Goal: Answer question/provide support

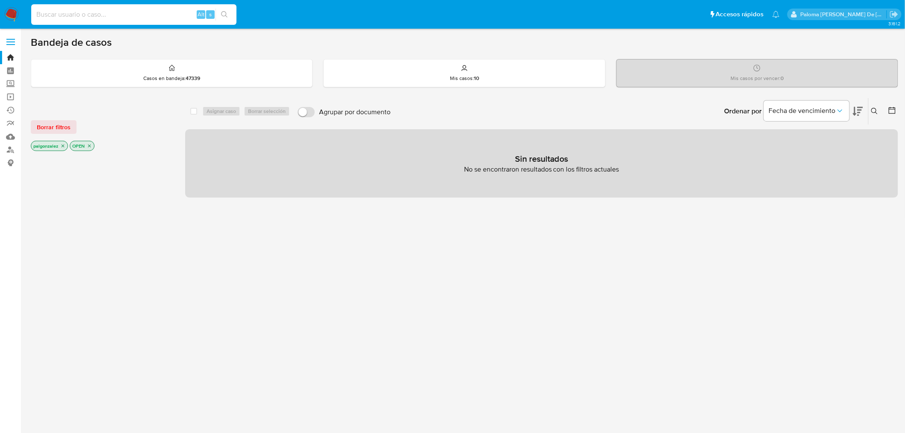
click at [129, 16] on input at bounding box center [133, 14] width 205 height 11
paste input "2720036845"
type input "2720036845"
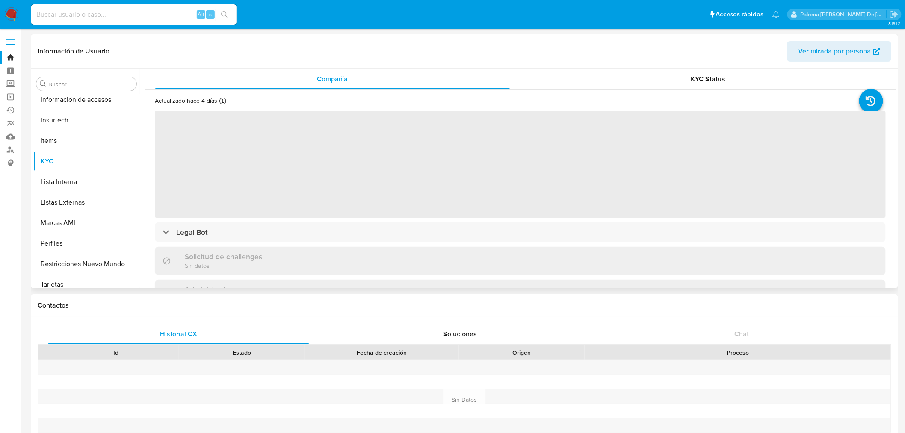
scroll to position [402, 0]
select select "10"
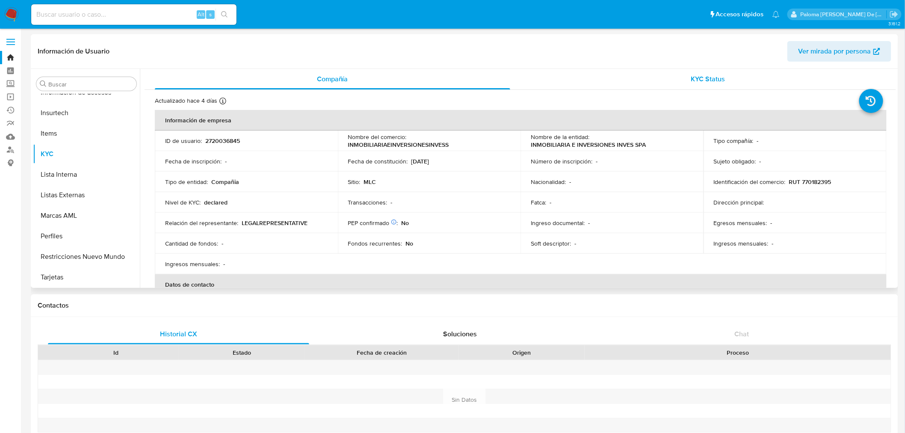
click at [695, 82] on span "KYC Status" at bounding box center [708, 79] width 34 height 10
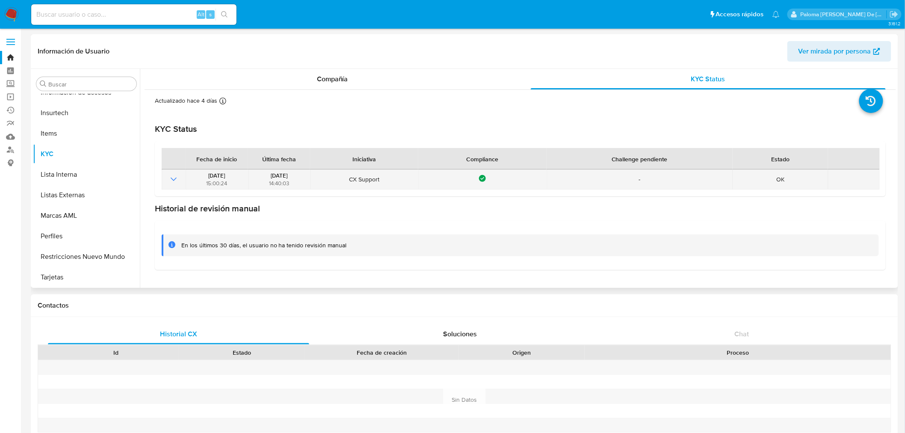
click at [176, 178] on icon "Mostrar operación" at bounding box center [173, 179] width 10 height 10
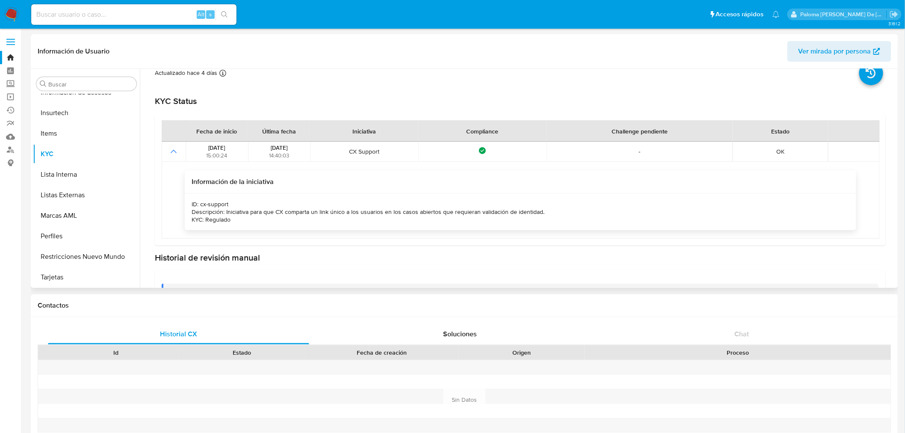
scroll to position [0, 0]
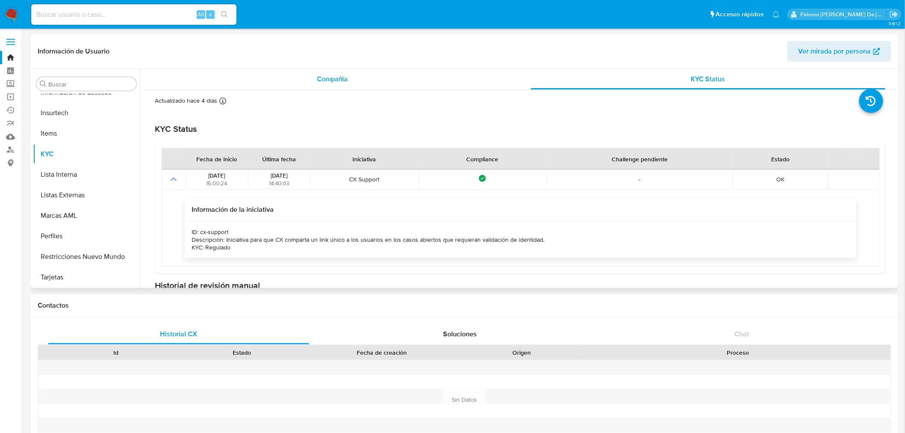
click at [352, 76] on div "Compañía" at bounding box center [332, 79] width 355 height 21
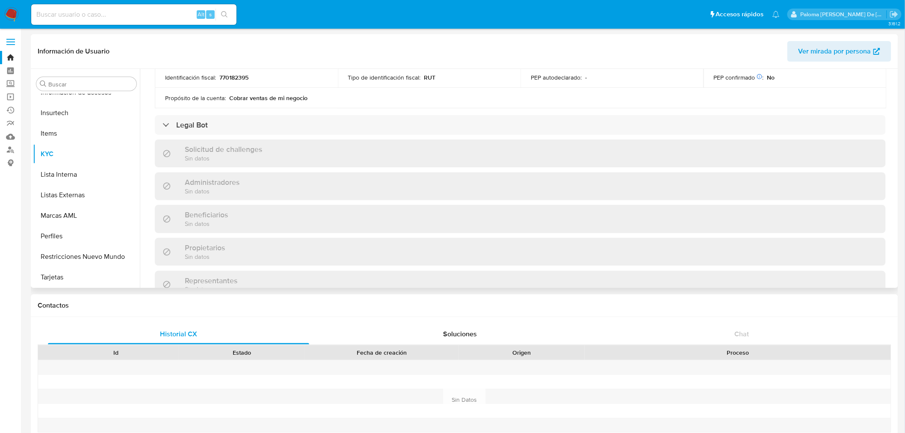
scroll to position [279, 0]
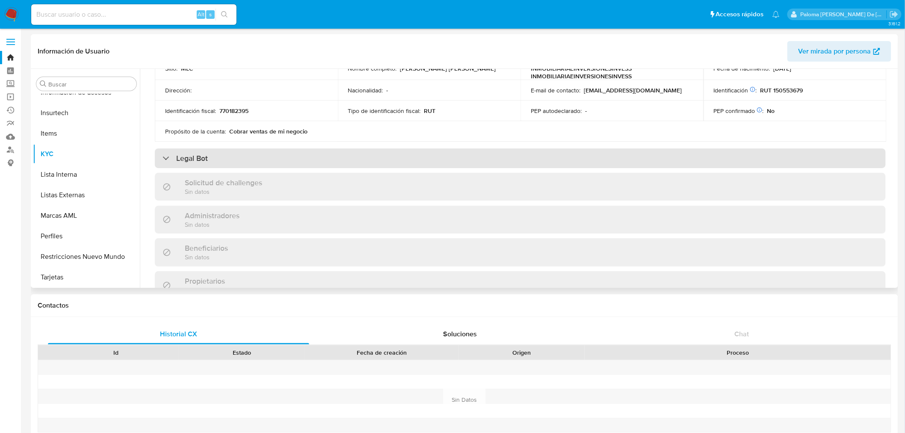
click at [174, 157] on div "Legal Bot" at bounding box center [185, 158] width 45 height 9
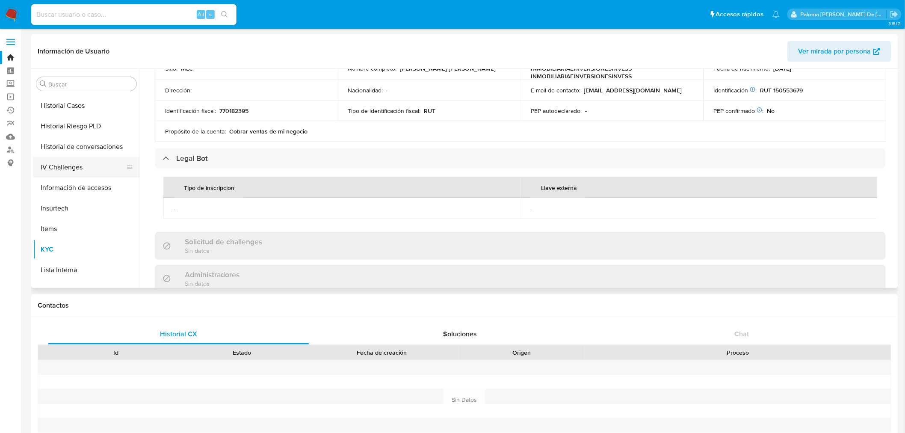
scroll to position [212, 0]
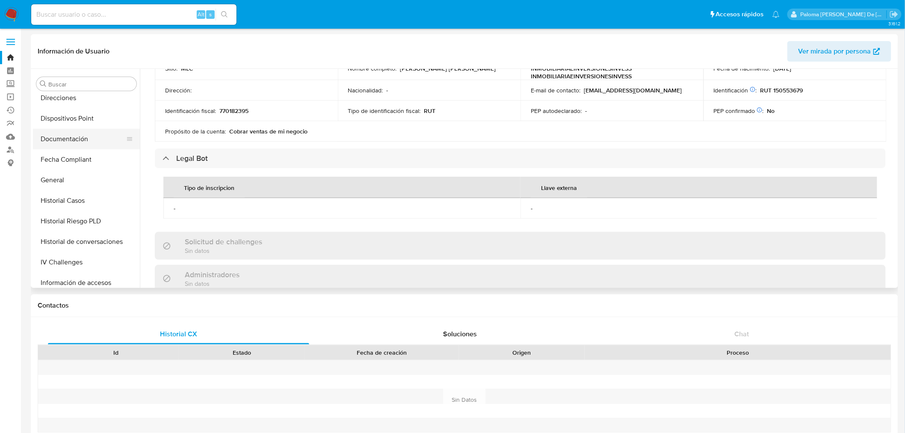
click at [68, 137] on button "Documentación" at bounding box center [83, 139] width 100 height 21
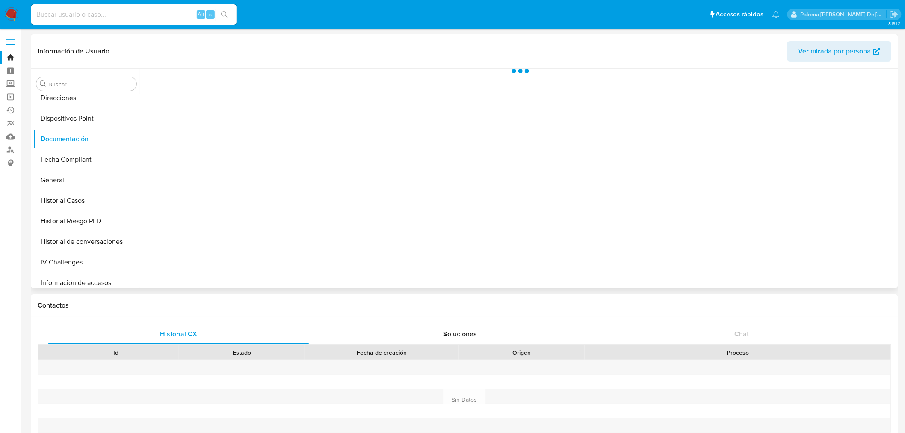
scroll to position [0, 0]
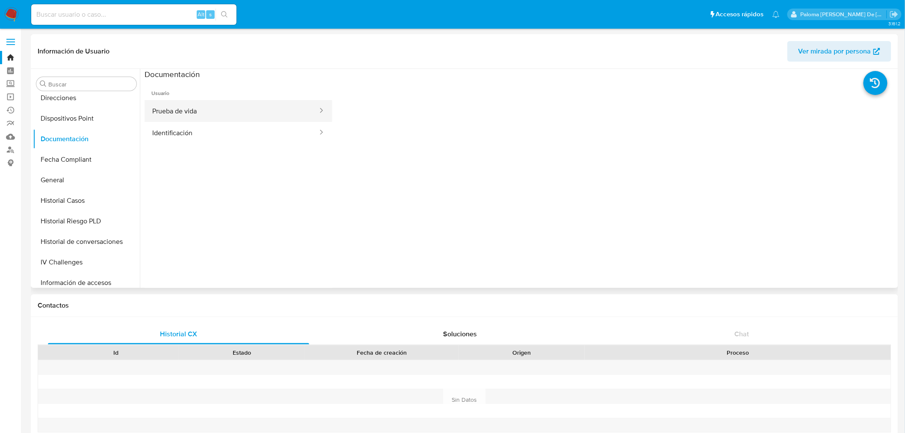
click at [206, 105] on button "Prueba de vida" at bounding box center [232, 111] width 174 height 22
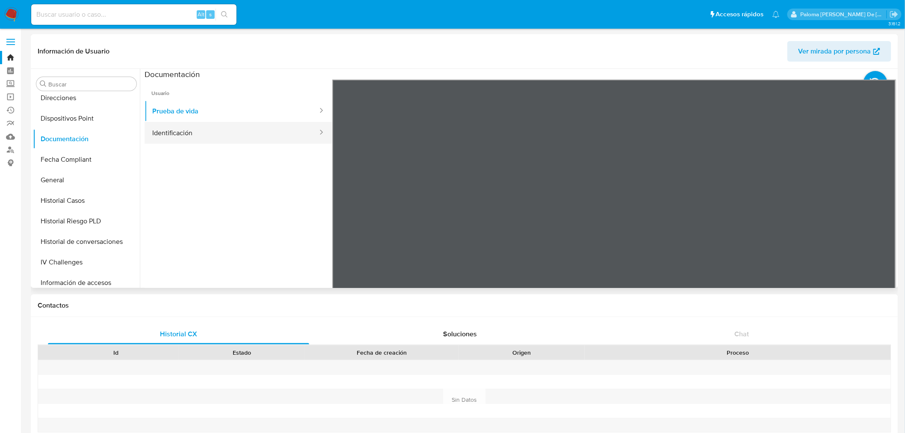
click at [174, 130] on button "Identificación" at bounding box center [232, 133] width 174 height 22
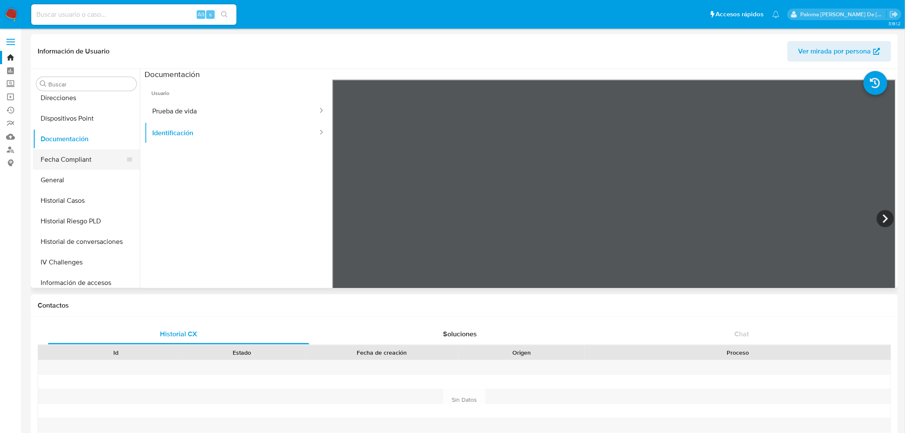
click at [64, 157] on button "Fecha Compliant" at bounding box center [83, 159] width 100 height 21
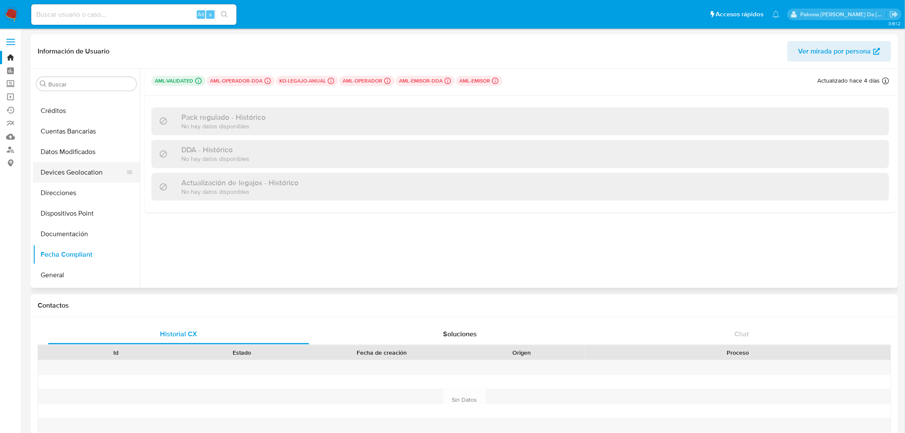
scroll to position [307, 0]
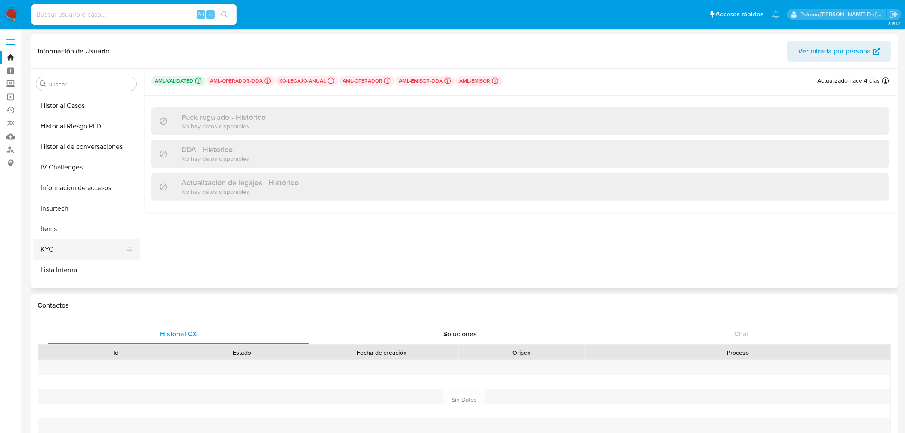
click at [51, 249] on button "KYC" at bounding box center [83, 249] width 100 height 21
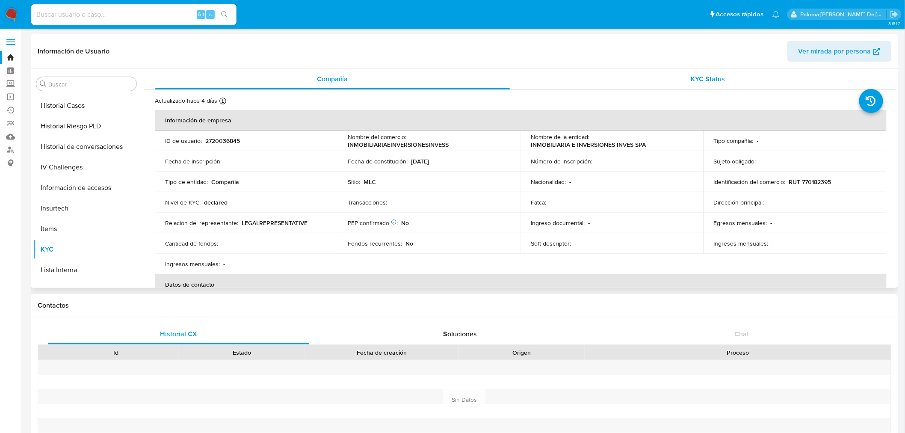
click at [700, 81] on span "KYC Status" at bounding box center [708, 79] width 34 height 10
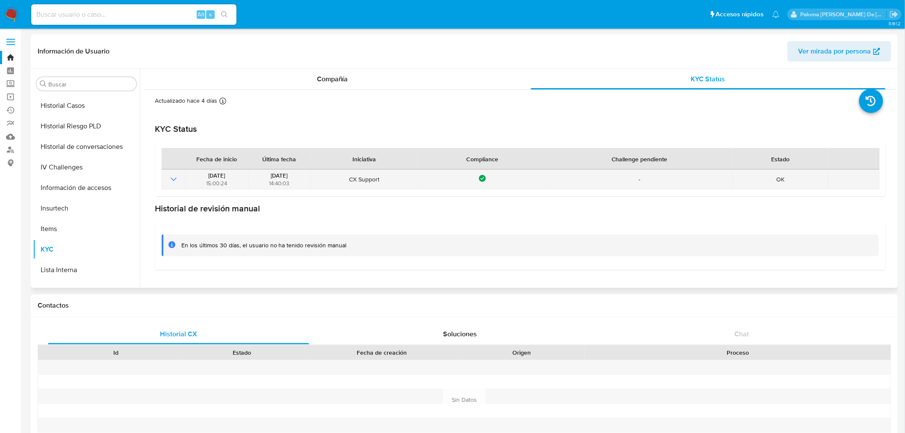
click at [170, 180] on icon "Mostrar operación" at bounding box center [173, 179] width 10 height 10
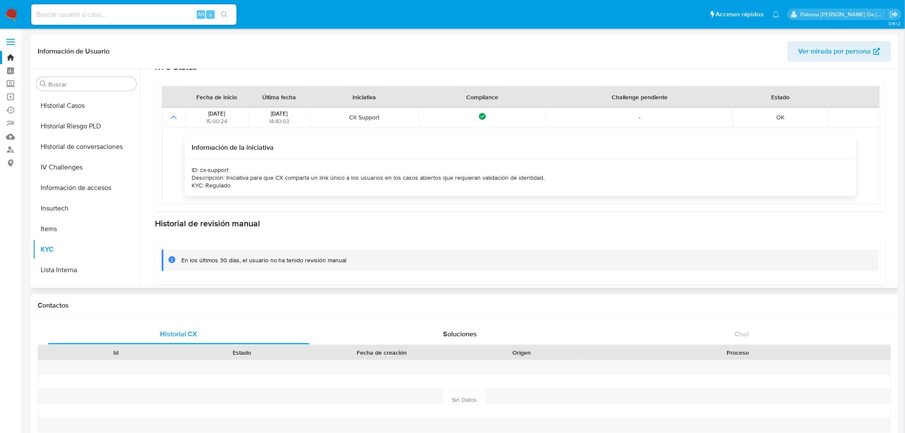
scroll to position [65, 0]
click at [108, 10] on input at bounding box center [133, 14] width 205 height 11
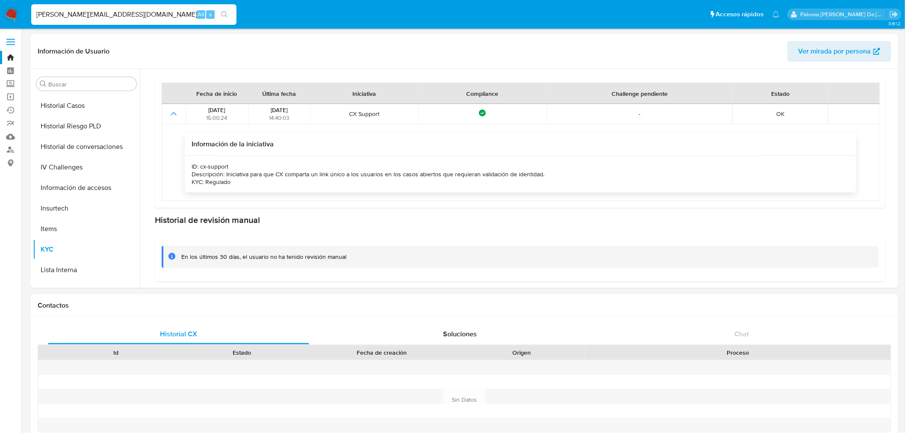
type input "[PERSON_NAME][EMAIL_ADDRESS][DOMAIN_NAME]"
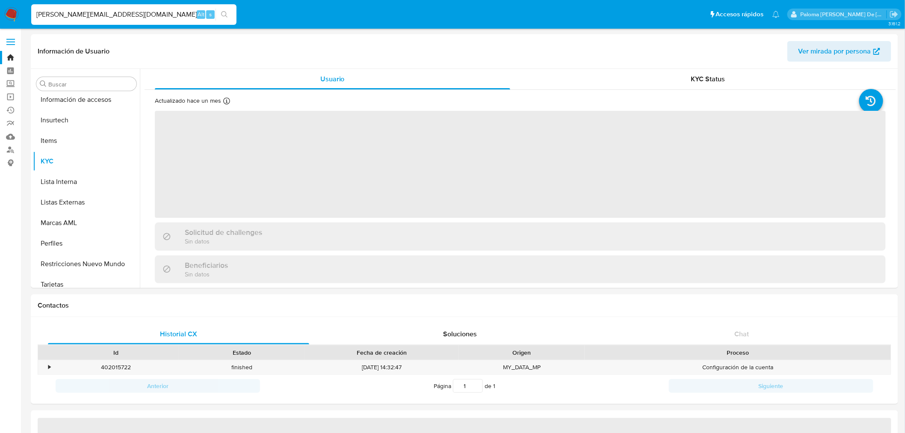
scroll to position [402, 0]
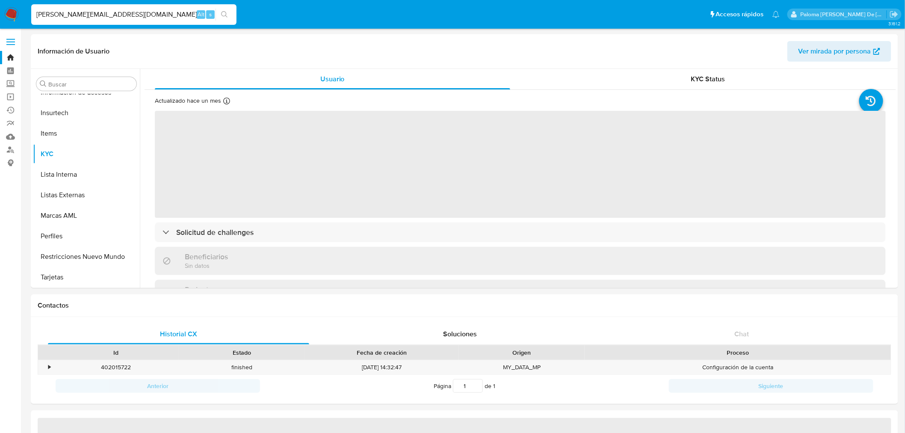
select select "10"
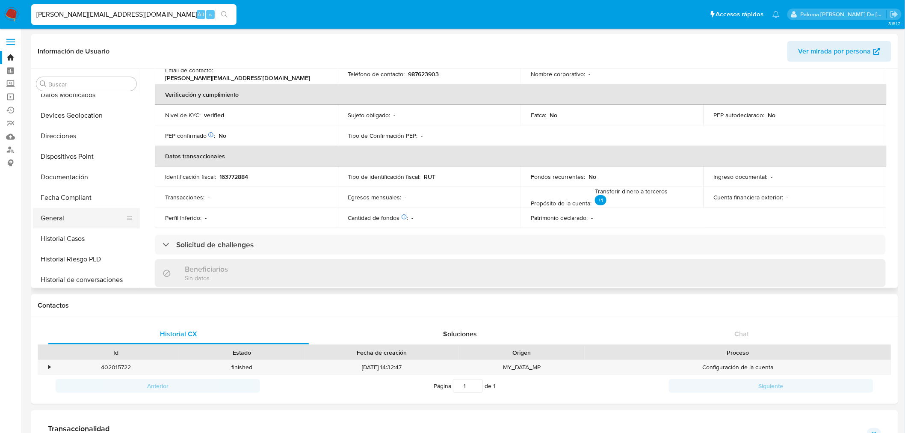
scroll to position [164, 0]
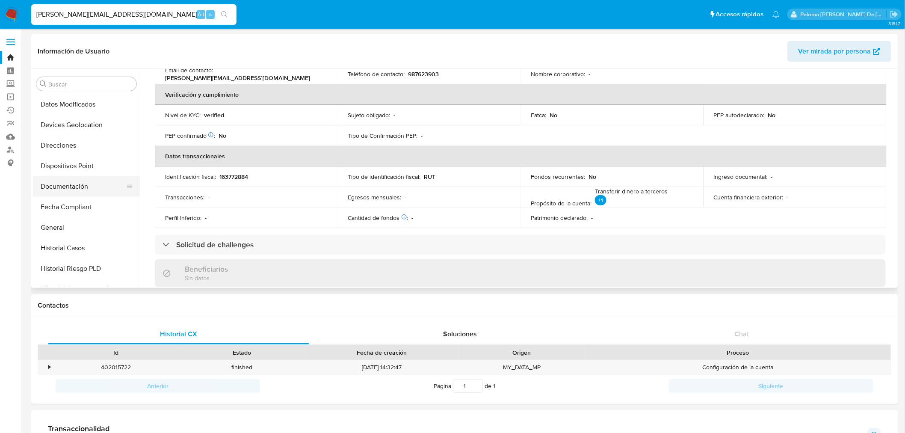
click at [66, 187] on button "Documentación" at bounding box center [83, 186] width 100 height 21
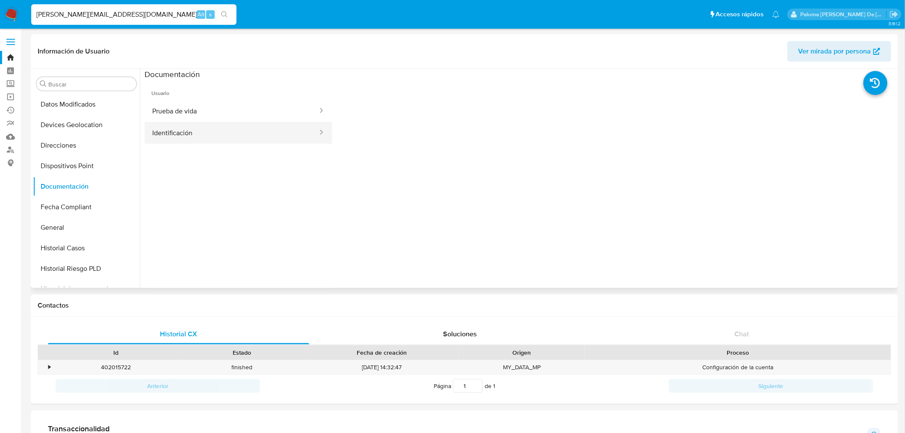
click at [193, 134] on button "Identificación" at bounding box center [232, 133] width 174 height 22
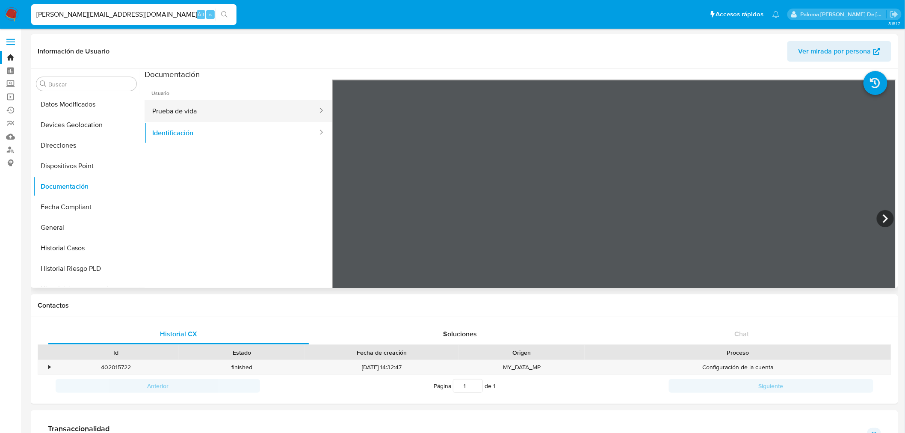
click at [215, 109] on button "Prueba de vida" at bounding box center [232, 111] width 174 height 22
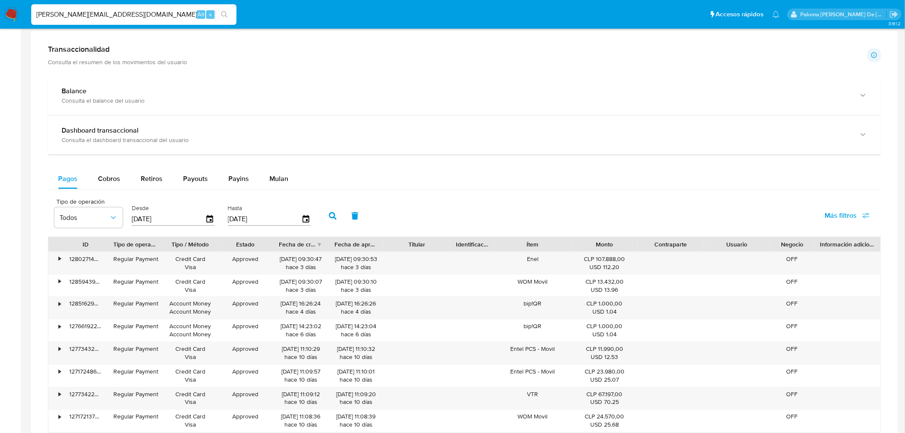
scroll to position [523, 0]
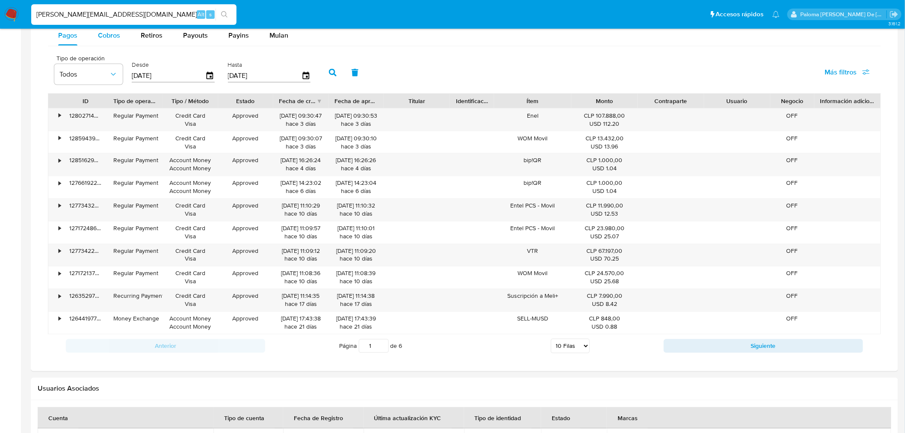
click at [110, 35] on span "Cobros" at bounding box center [109, 35] width 22 height 10
select select "10"
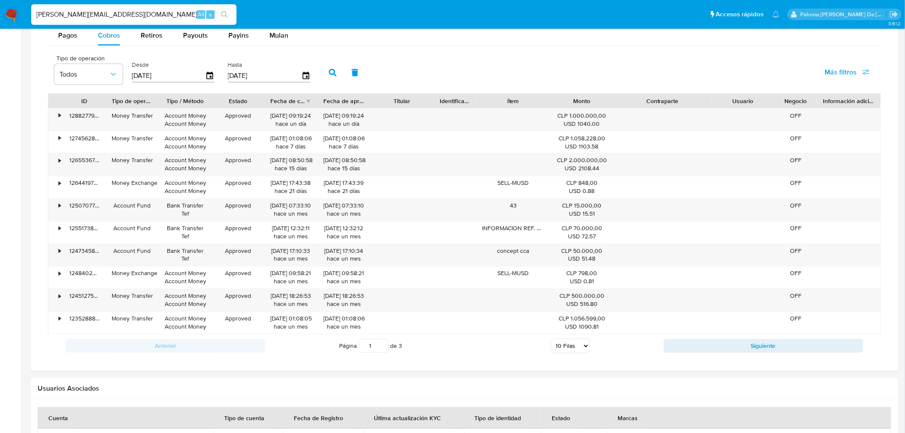
drag, startPoint x: 707, startPoint y: 103, endPoint x: 738, endPoint y: 105, distance: 31.3
click at [738, 105] on div "ID Tipo de operación Tipo / Método Estado Fecha de creación Fecha de aprobación…" at bounding box center [464, 101] width 832 height 15
click at [715, 351] on button "Siguiente" at bounding box center [763, 346] width 199 height 14
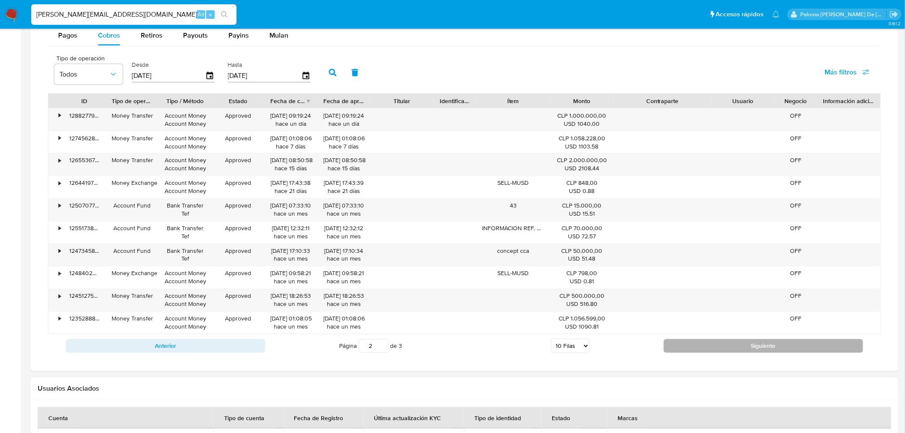
type input "2"
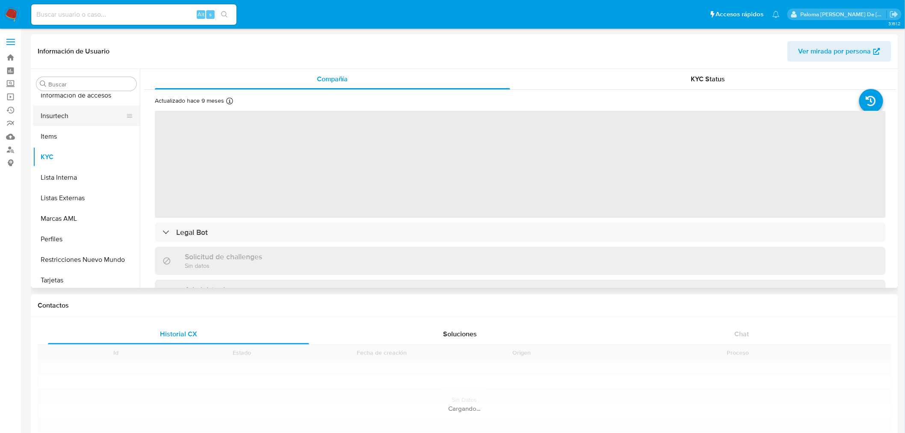
scroll to position [402, 0]
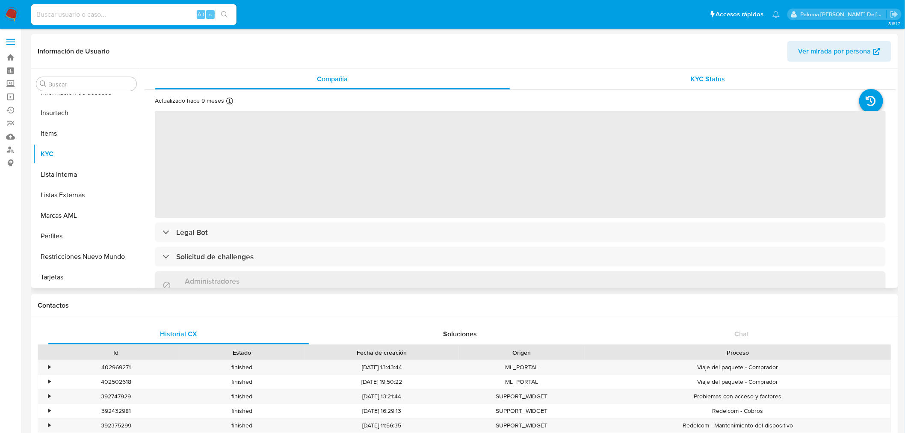
select select "10"
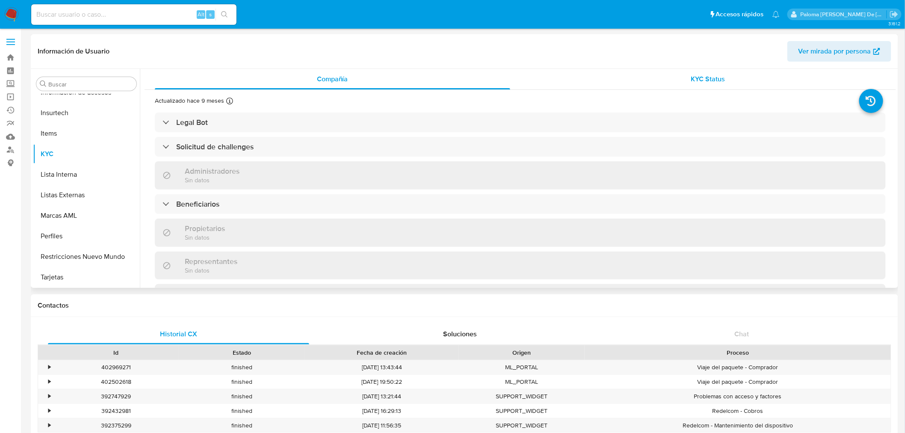
click at [725, 74] on div "KYC Status" at bounding box center [708, 79] width 355 height 21
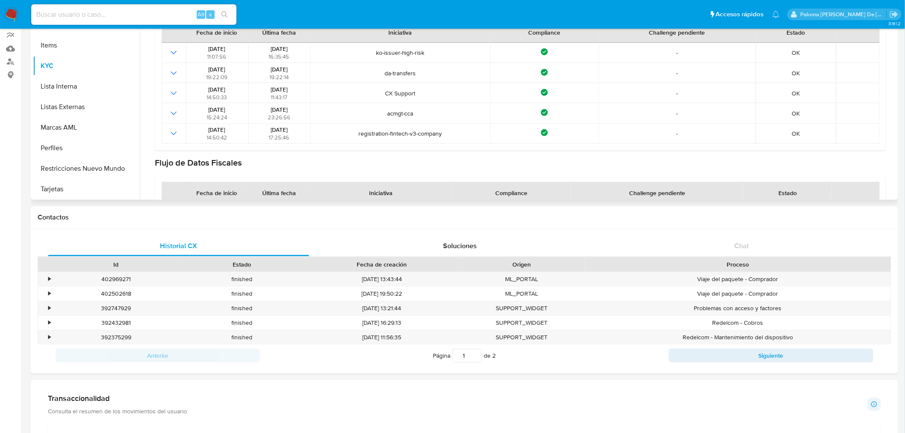
scroll to position [86, 0]
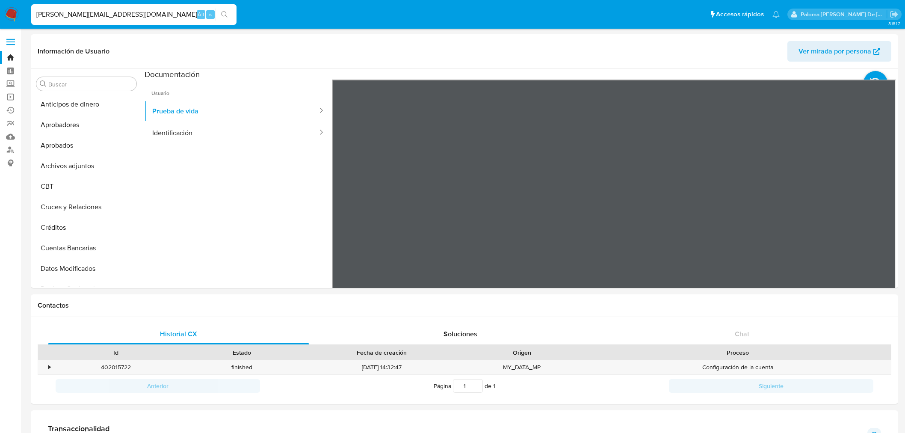
select select "10"
click at [11, 15] on img at bounding box center [11, 14] width 15 height 15
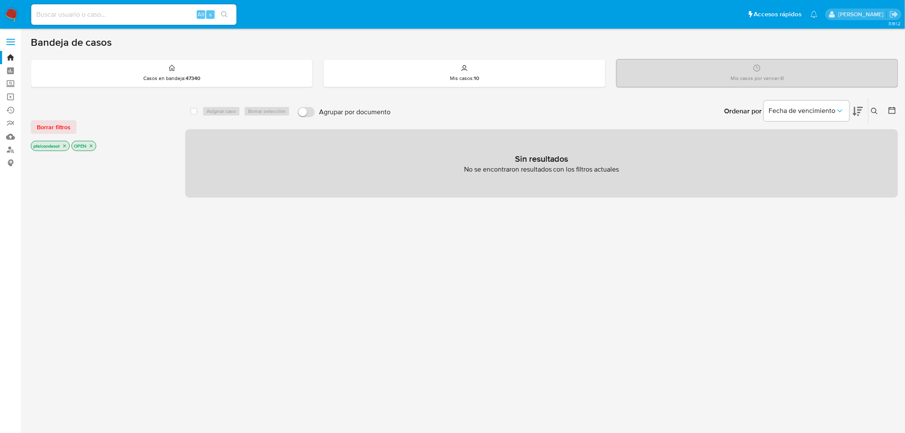
click at [65, 146] on icon "close-filter" at bounding box center [64, 146] width 3 height 3
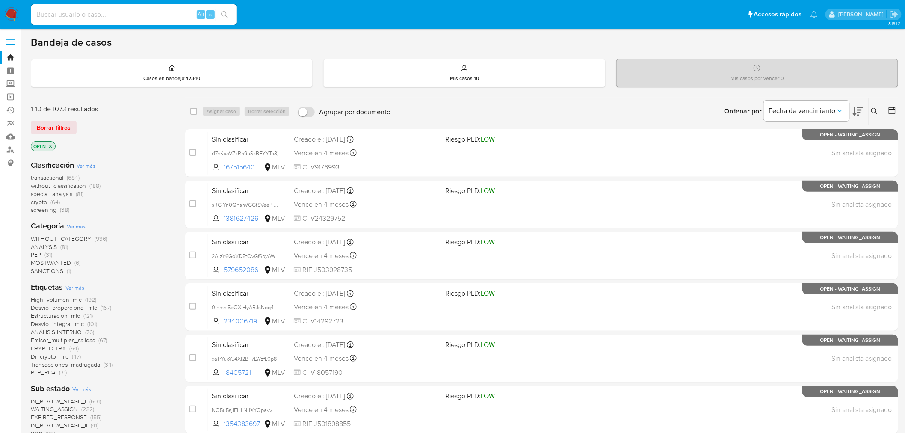
click at [50, 147] on icon "close-filter" at bounding box center [50, 146] width 5 height 5
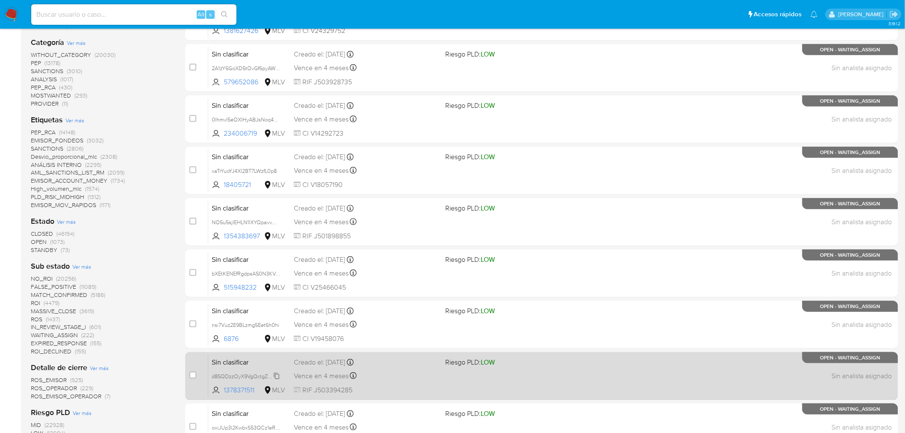
scroll to position [190, 0]
